Goal: Entertainment & Leisure: Consume media (video, audio)

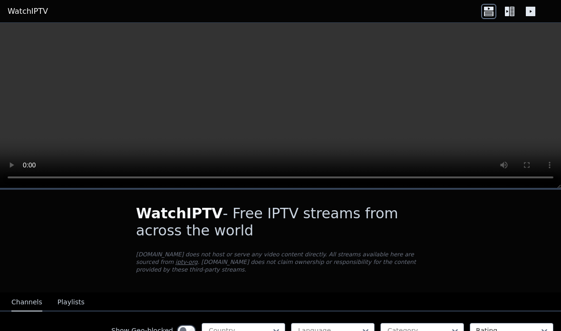
click at [288, 103] on video at bounding box center [280, 105] width 561 height 165
click at [48, 113] on video at bounding box center [280, 105] width 561 height 165
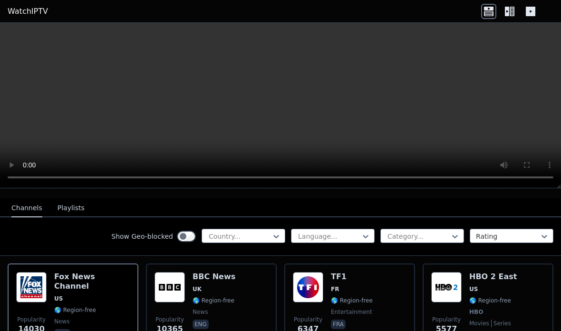
scroll to position [95, 0]
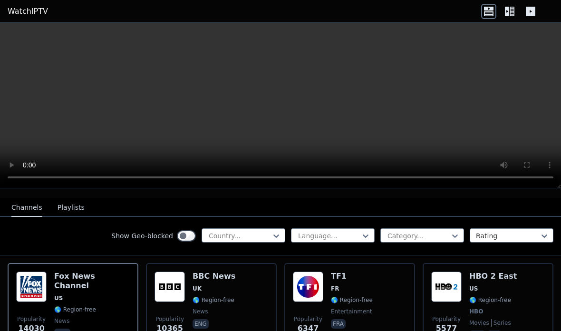
click at [71, 199] on button "Playlists" at bounding box center [70, 208] width 27 height 18
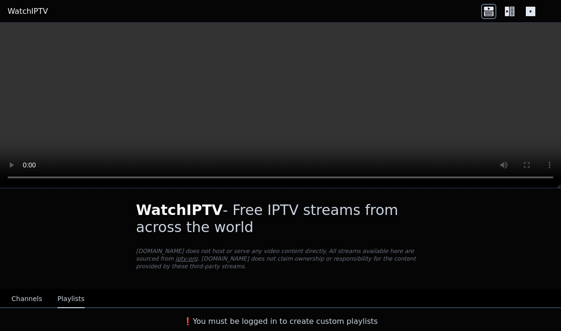
scroll to position [3, 0]
click at [16, 297] on button "Channels" at bounding box center [26, 299] width 31 height 18
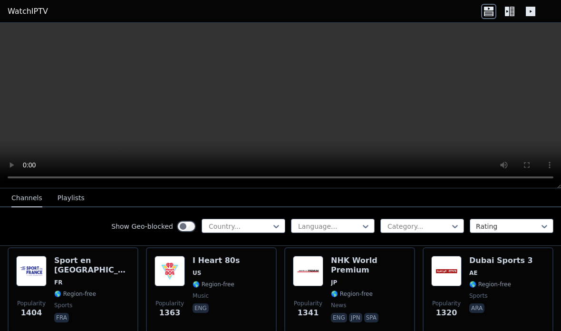
scroll to position [859, 0]
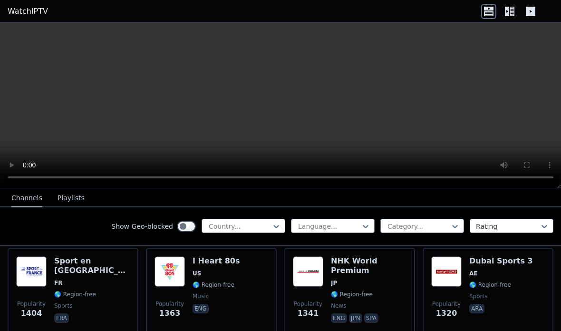
click at [86, 279] on span "FR" at bounding box center [92, 283] width 76 height 8
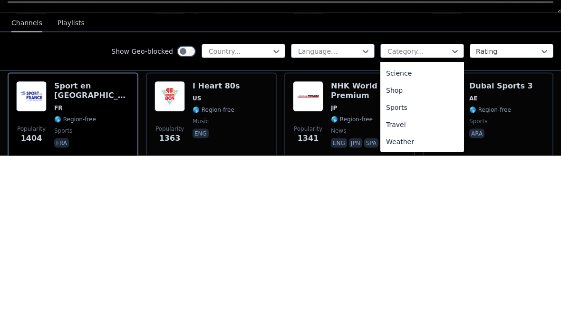
scroll to position [375, 0]
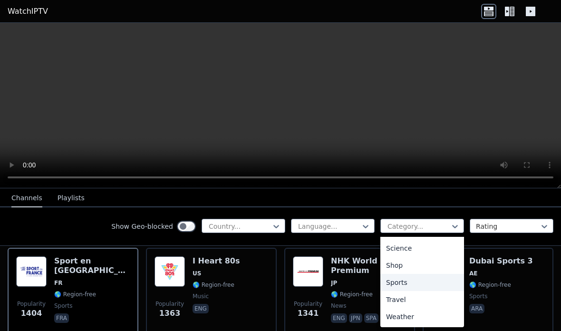
click at [421, 280] on div "Sports" at bounding box center [422, 282] width 84 height 17
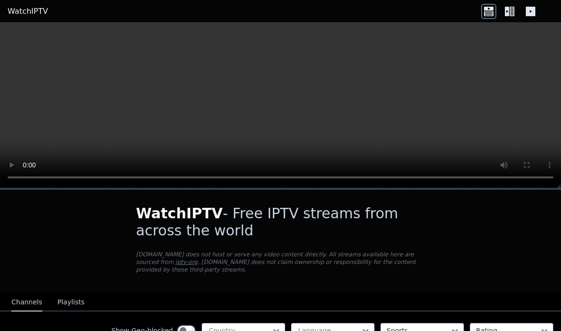
click at [512, 11] on icon at bounding box center [511, 12] width 5 height 10
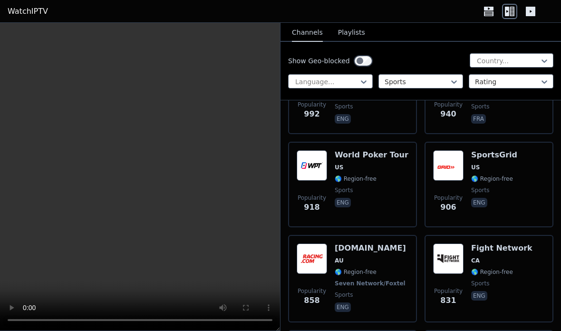
scroll to position [827, 0]
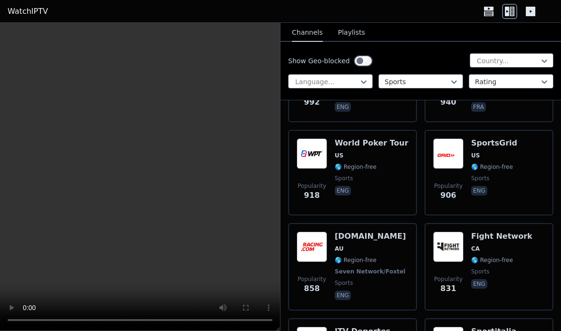
click at [468, 154] on div "Popularity 906 SportsGrid US 🌎 Region-free sports eng" at bounding box center [489, 172] width 112 height 68
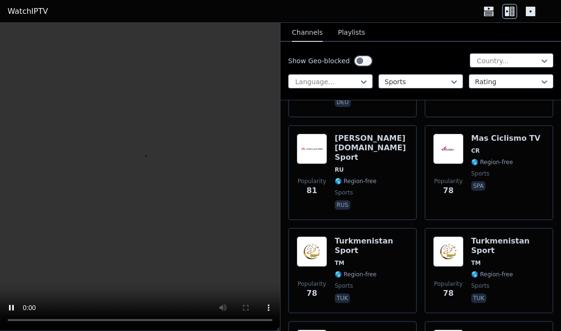
scroll to position [4860, 0]
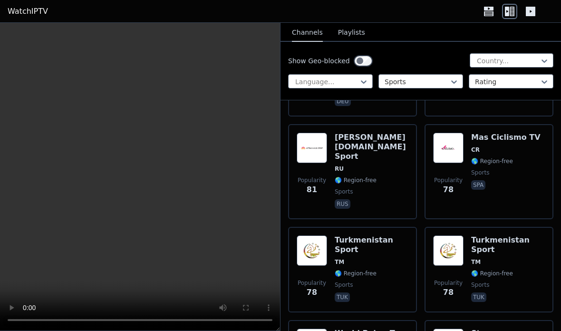
click at [128, 110] on video at bounding box center [140, 177] width 280 height 308
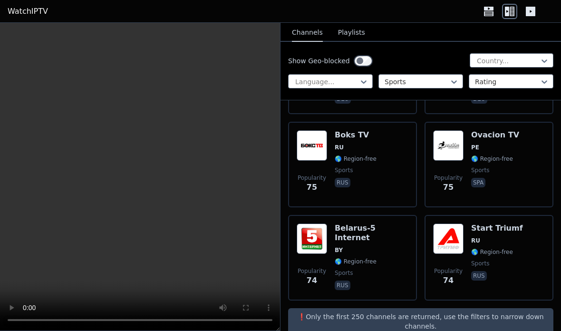
scroll to position [5153, 0]
click at [354, 35] on button "Playlists" at bounding box center [351, 33] width 27 height 18
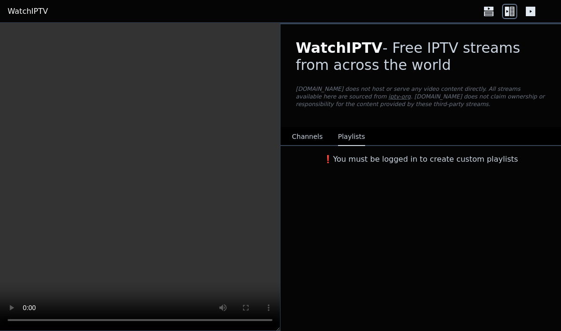
click at [317, 132] on button "Channels" at bounding box center [307, 137] width 31 height 18
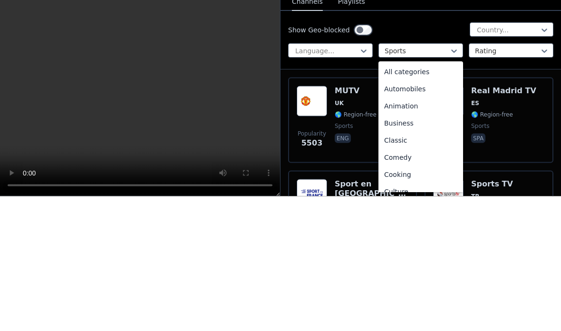
click at [429, 198] on div "All categories" at bounding box center [420, 206] width 85 height 17
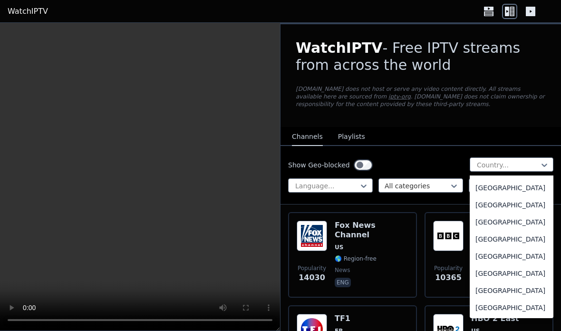
scroll to position [3372, 0]
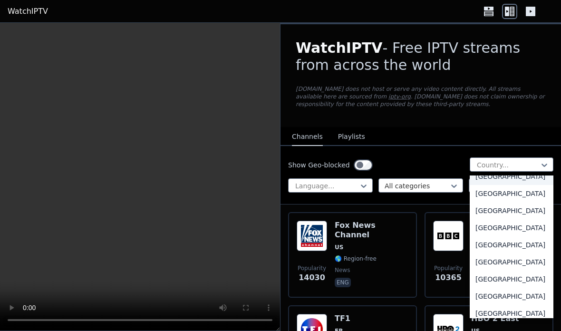
click at [515, 185] on div "[GEOGRAPHIC_DATA]" at bounding box center [511, 176] width 84 height 17
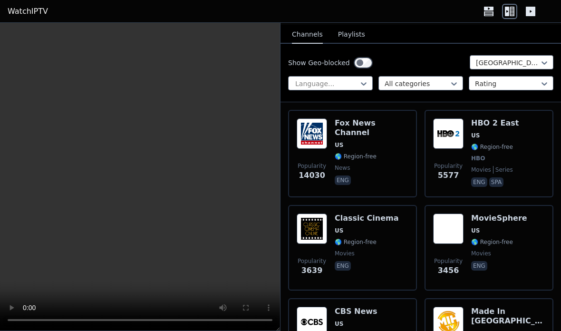
scroll to position [104, 0]
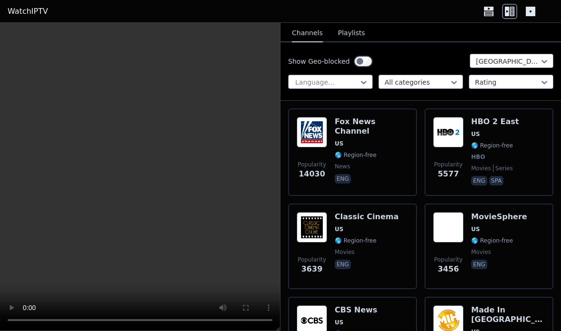
click at [515, 135] on div "Popularity 5577 HBO 2 East US 🌎 Region-free HBO movies series eng spa" at bounding box center [489, 152] width 112 height 70
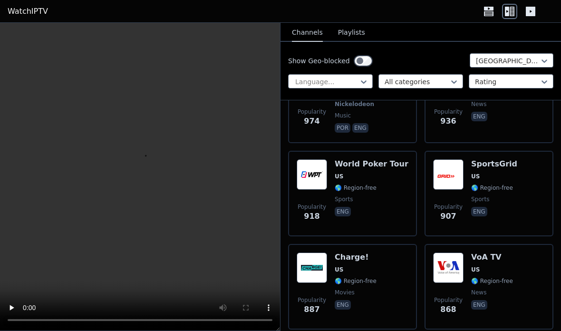
scroll to position [1002, 0]
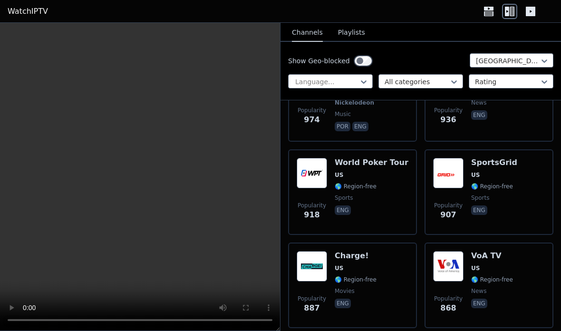
click at [477, 262] on div "VoA TV US 🌎 Region-free news eng" at bounding box center [492, 285] width 42 height 68
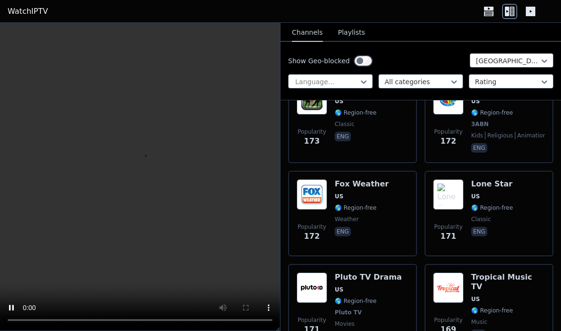
scroll to position [5910, 0]
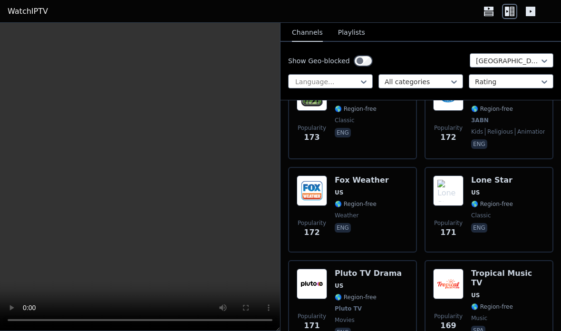
click at [357, 175] on div "Fox Weather US 🌎 Region-free weather eng" at bounding box center [361, 209] width 54 height 68
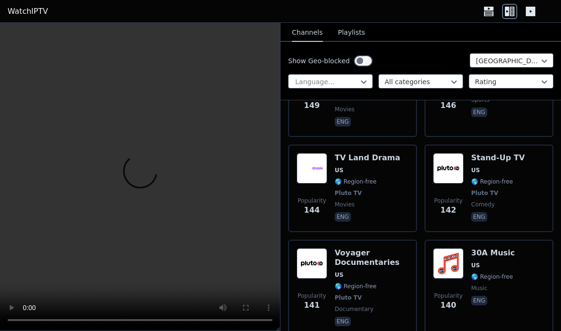
scroll to position [6860, 0]
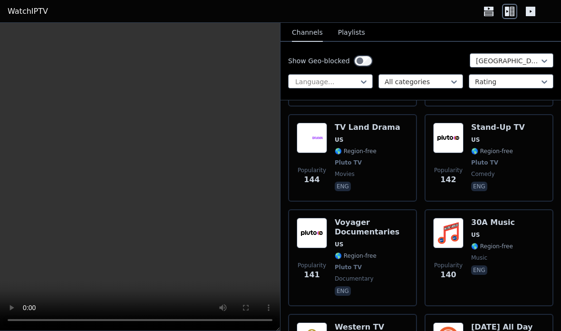
click at [498, 218] on h6 "30A Music" at bounding box center [493, 223] width 44 height 10
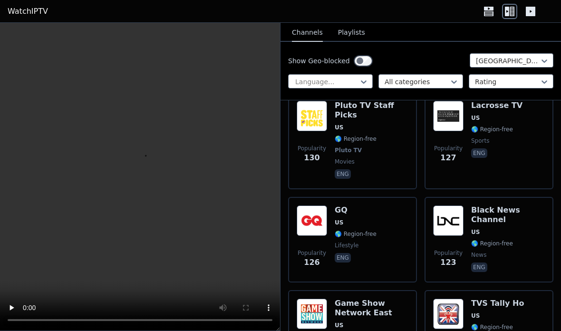
scroll to position [7636, 0]
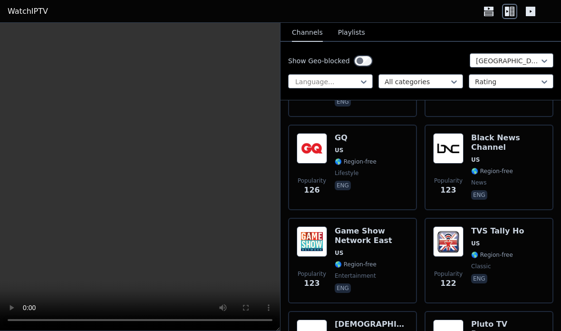
click at [505, 226] on div "TVS Tally Ho US 🌎 Region-free classic eng" at bounding box center [497, 260] width 53 height 68
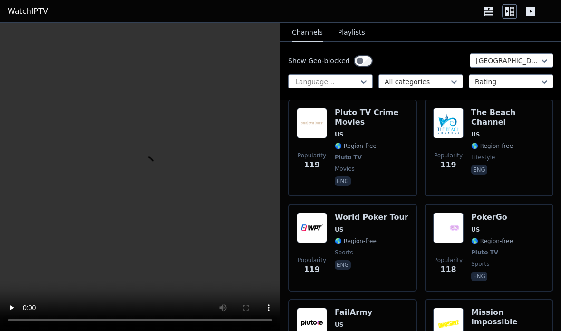
scroll to position [8109, 0]
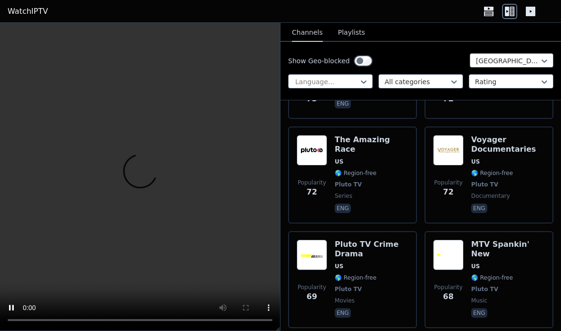
scroll to position [11923, 0]
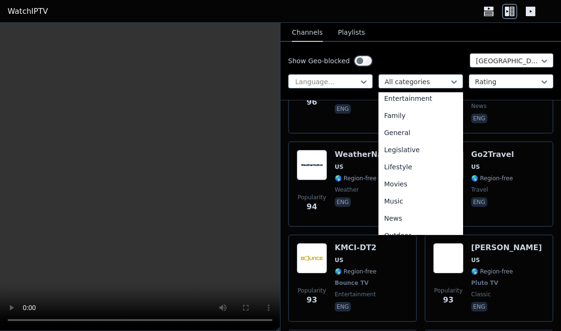
scroll to position [175, 0]
click at [430, 182] on div "Movies" at bounding box center [420, 184] width 85 height 17
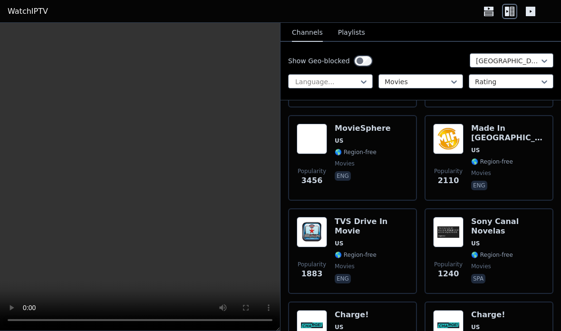
scroll to position [194, 0]
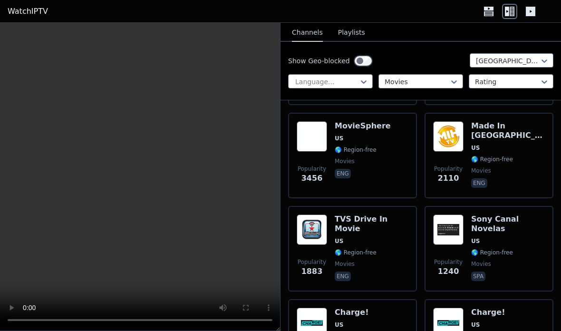
click at [455, 233] on img at bounding box center [448, 229] width 30 height 30
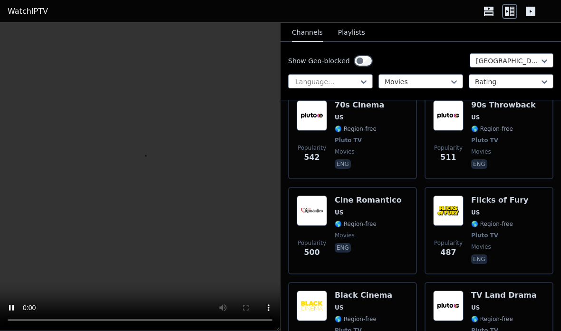
scroll to position [602, 0]
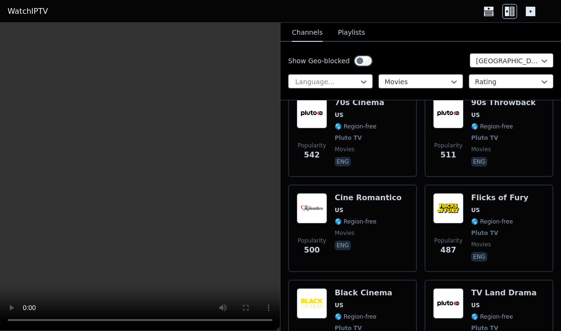
click at [478, 205] on div "Flicks of Fury US 🌎 Region-free Pluto TV movies eng" at bounding box center [499, 228] width 57 height 70
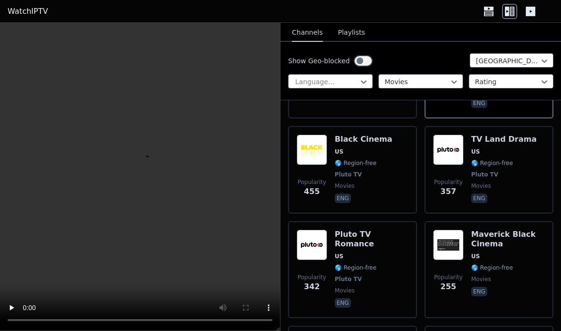
scroll to position [762, 0]
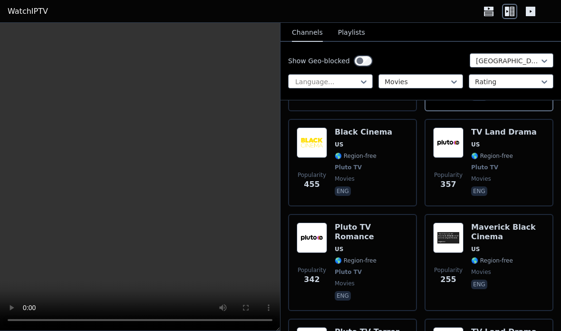
click at [361, 163] on span "Pluto TV" at bounding box center [362, 167] width 57 height 8
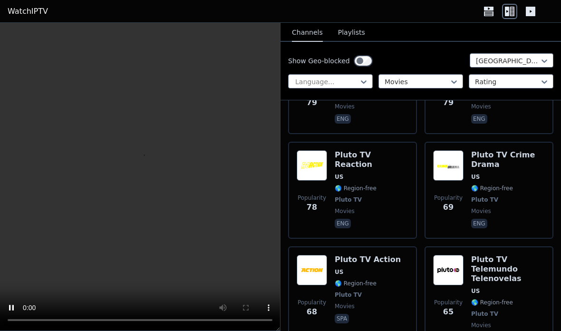
scroll to position [2270, 0]
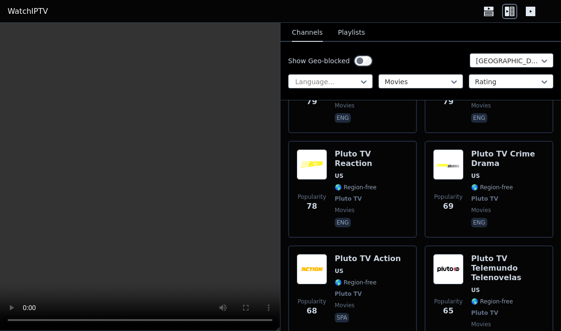
click at [393, 254] on div "Popularity 68 Pluto TV Action US 🌎 Region-free Pluto TV movies spa" at bounding box center [352, 298] width 112 height 89
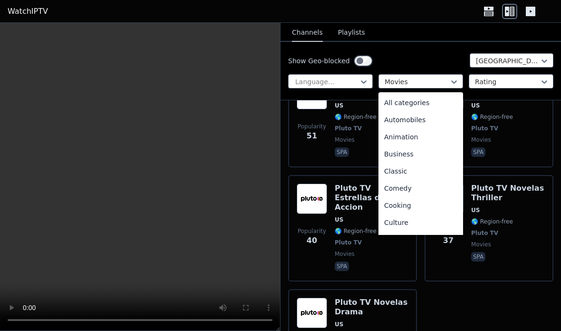
scroll to position [0, 0]
click at [436, 119] on div "Automobiles" at bounding box center [420, 119] width 85 height 17
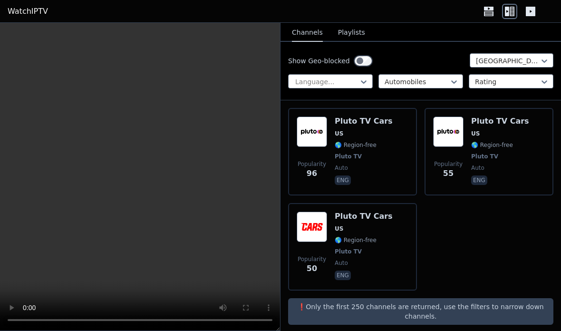
scroll to position [292, 0]
click at [389, 234] on div "Popularity 50 Pluto TV Cars US 🌎 Region-free Pluto TV auto eng" at bounding box center [352, 247] width 112 height 70
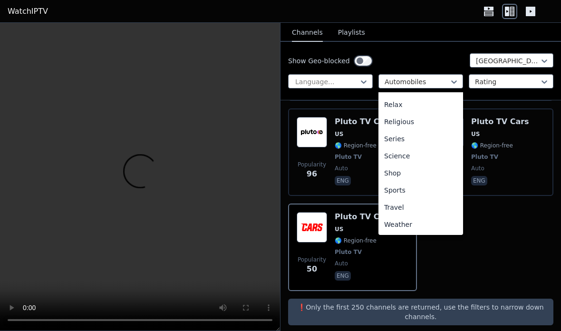
scroll to position [323, 0]
click at [432, 189] on div "Sports" at bounding box center [420, 190] width 85 height 17
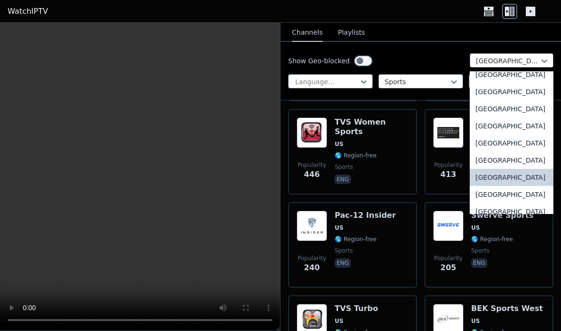
scroll to position [3273, 0]
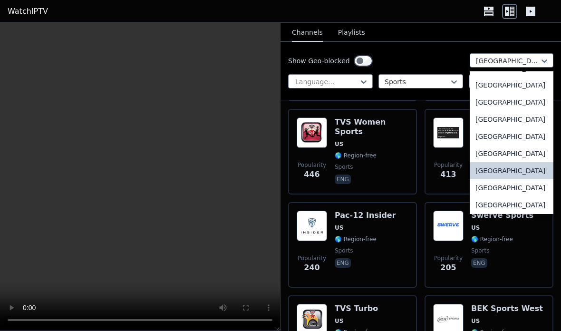
click at [502, 162] on div "[GEOGRAPHIC_DATA]" at bounding box center [511, 153] width 84 height 17
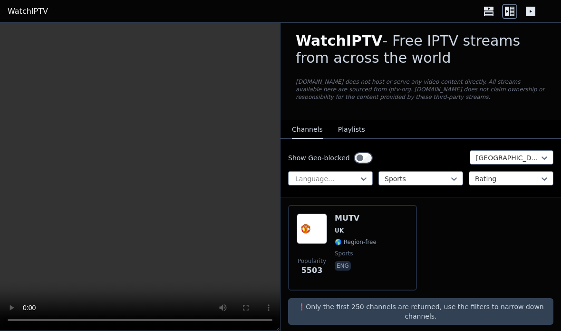
scroll to position [7, 0]
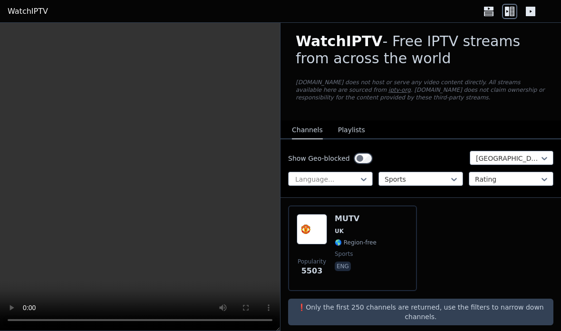
click at [392, 246] on div "Popularity 5503 MUTV UK 🌎 Region-free sports eng" at bounding box center [352, 248] width 112 height 68
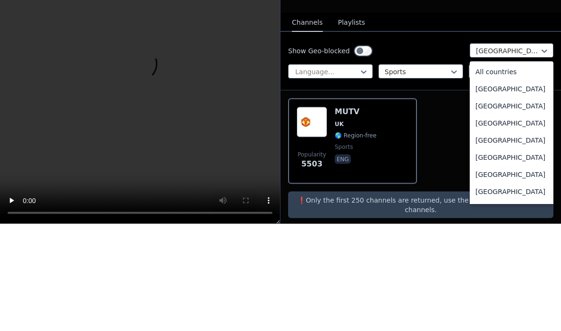
scroll to position [0, 0]
click at [532, 171] on div "All countries" at bounding box center [511, 179] width 84 height 17
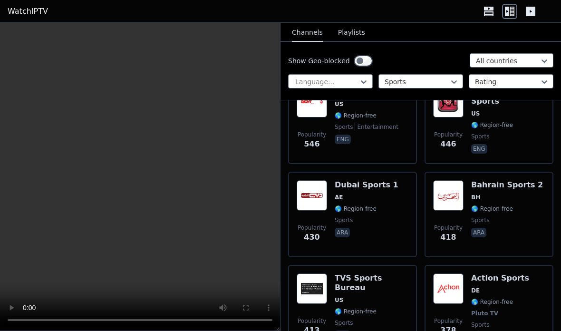
scroll to position [1536, 0]
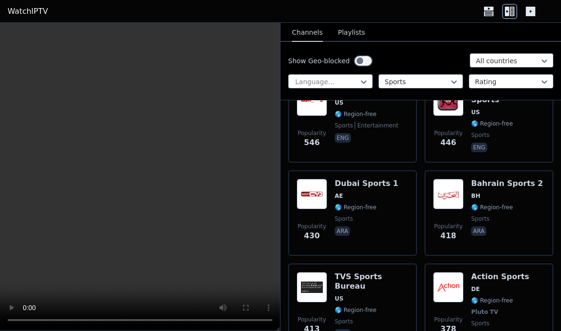
click at [537, 10] on icon at bounding box center [530, 11] width 15 height 15
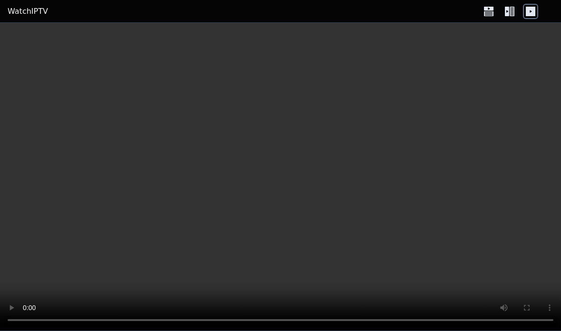
click at [508, 14] on icon at bounding box center [507, 12] width 4 height 10
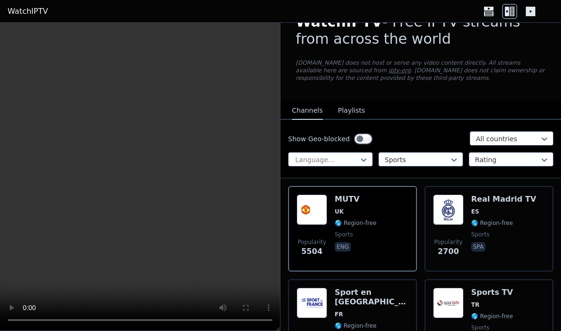
scroll to position [29, 0]
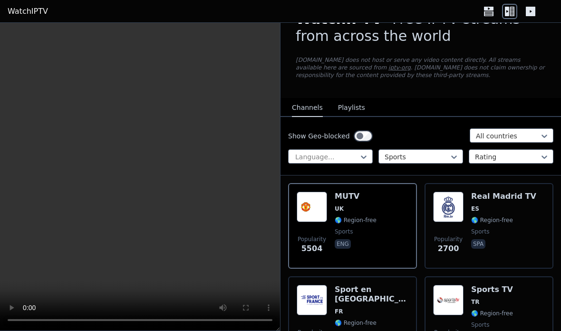
click at [361, 155] on icon at bounding box center [364, 157] width 10 height 10
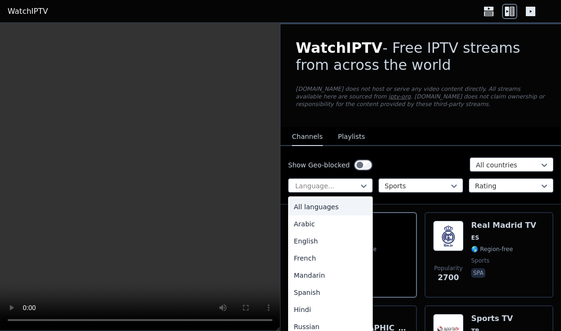
click at [30, 6] on link "WatchIPTV" at bounding box center [28, 11] width 40 height 11
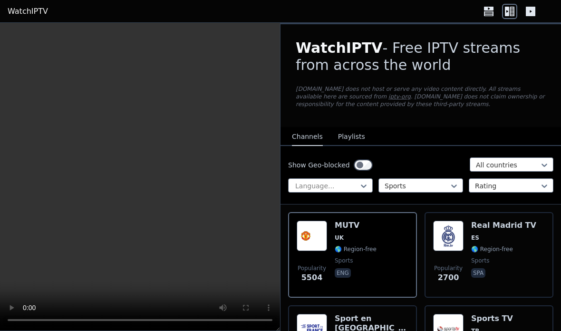
scroll to position [0, 0]
click at [31, 6] on link "WatchIPTV" at bounding box center [28, 11] width 40 height 11
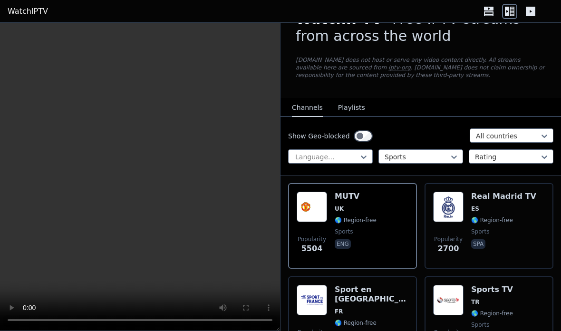
scroll to position [29, 0]
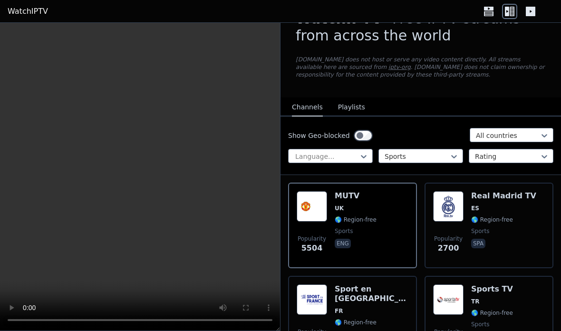
click at [31, 3] on header "WatchIPTV" at bounding box center [280, 11] width 561 height 23
click at [30, 2] on header "WatchIPTV" at bounding box center [280, 11] width 561 height 23
click at [27, 6] on link "WatchIPTV" at bounding box center [28, 11] width 40 height 11
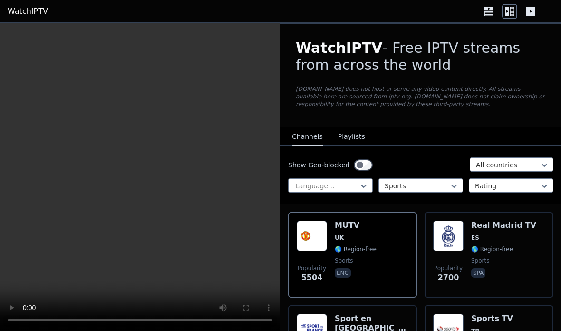
scroll to position [0, 0]
click at [388, 93] on link "iptv-org" at bounding box center [399, 96] width 22 height 7
click at [388, 97] on link "iptv-org" at bounding box center [399, 96] width 22 height 7
